Goal: Task Accomplishment & Management: Complete application form

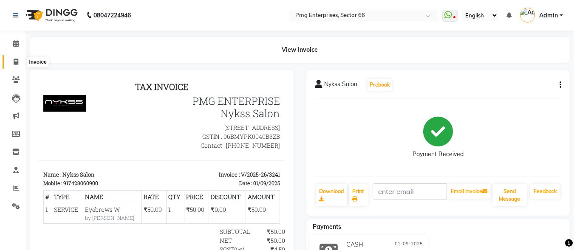
click at [14, 59] on icon at bounding box center [16, 62] width 5 height 6
select select "service"
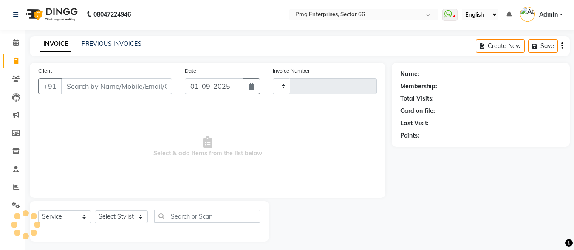
type input "3242"
select select "889"
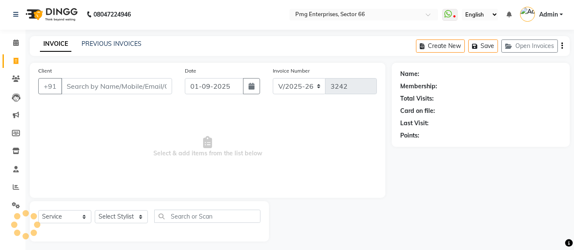
scroll to position [5, 0]
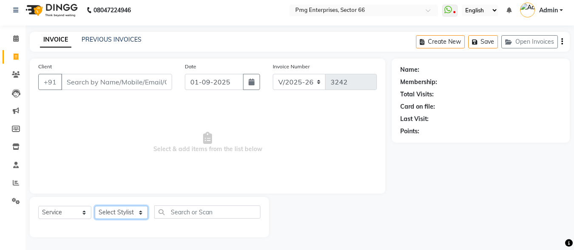
click at [117, 213] on select "Select Stylist [PERSON_NAME] Counter [PERSON_NAME] [PERSON_NAME] [PERSON_NAME] …" at bounding box center [121, 212] width 53 height 13
select select "78814"
click at [95, 206] on select "Select Stylist [PERSON_NAME] Counter [PERSON_NAME] [PERSON_NAME] [PERSON_NAME] …" at bounding box center [121, 212] width 53 height 13
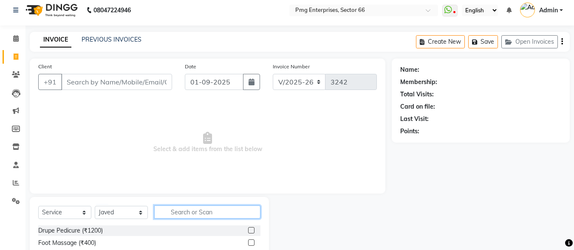
click at [186, 211] on input "text" at bounding box center [207, 212] width 106 height 13
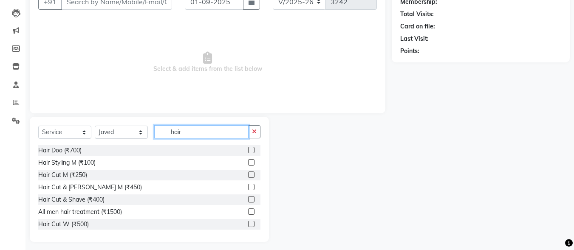
scroll to position [90, 0]
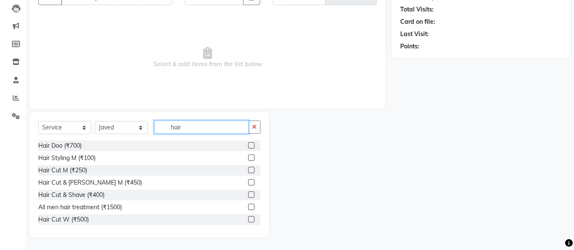
type input "hair"
click at [90, 168] on div "Hair Cut M (₹250)" at bounding box center [149, 170] width 222 height 11
click at [79, 170] on div "Hair Cut M (₹250)" at bounding box center [62, 170] width 49 height 9
checkbox input "false"
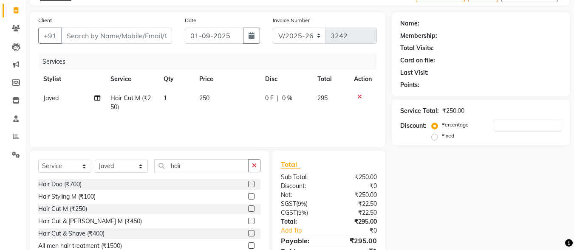
scroll to position [39, 0]
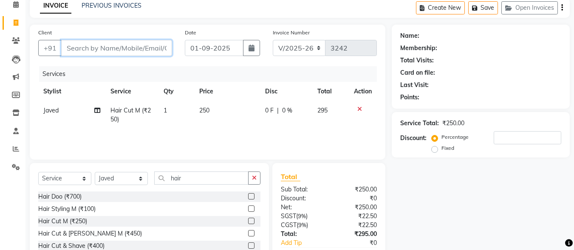
click at [150, 49] on input "Client" at bounding box center [116, 48] width 111 height 16
type input "7"
type input "0"
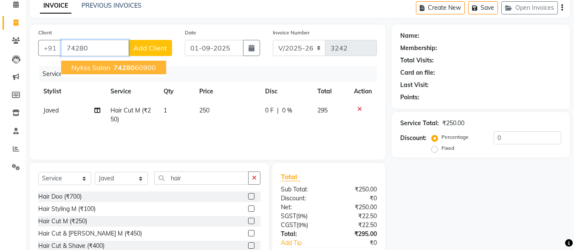
click at [133, 70] on span "74280" at bounding box center [123, 67] width 21 height 8
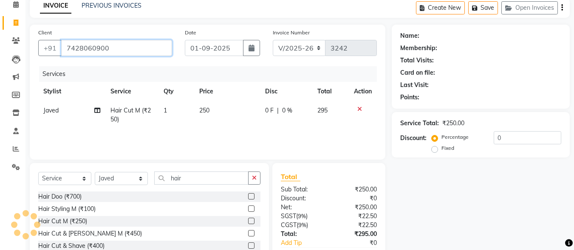
type input "7428060900"
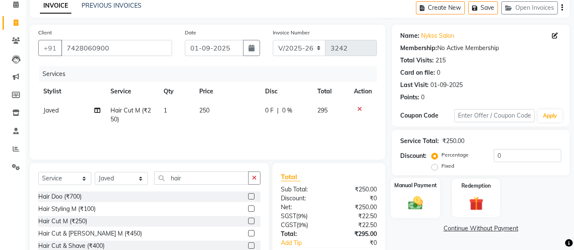
click at [424, 199] on img at bounding box center [415, 202] width 24 height 17
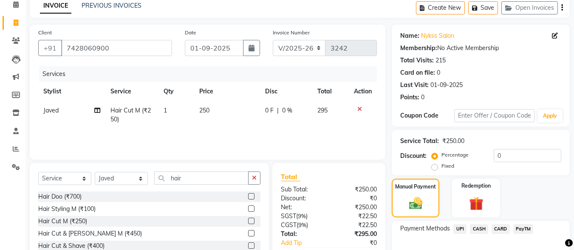
click at [462, 228] on span "UPI" at bounding box center [459, 229] width 13 height 10
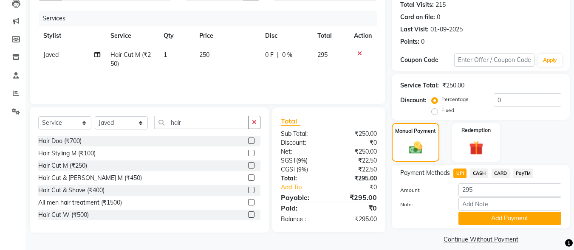
scroll to position [103, 0]
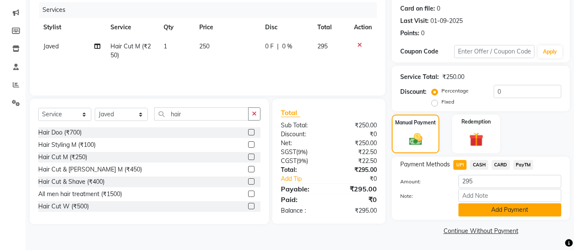
click at [543, 209] on button "Add Payment" at bounding box center [509, 209] width 103 height 13
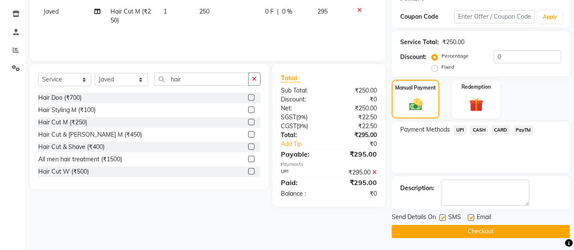
scroll to position [139, 0]
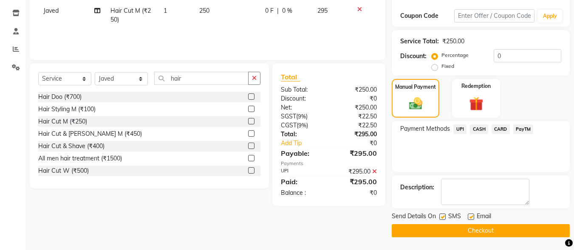
click at [538, 229] on button "Checkout" at bounding box center [481, 230] width 178 height 13
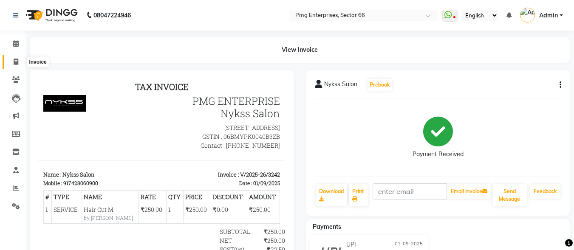
click at [14, 59] on icon at bounding box center [16, 62] width 5 height 6
select select "service"
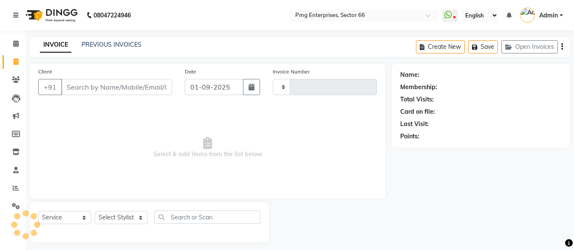
type input "3243"
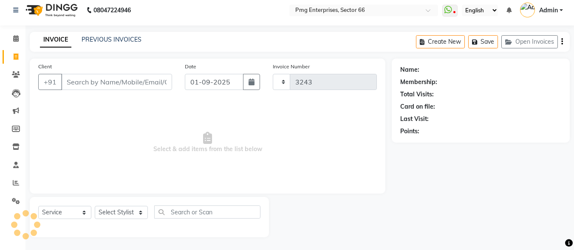
select select "889"
